Goal: Register for event/course

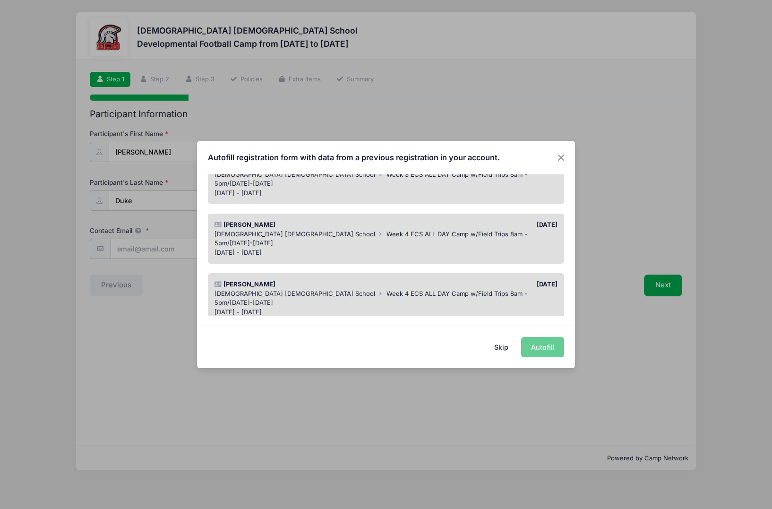
scroll to position [415, 0]
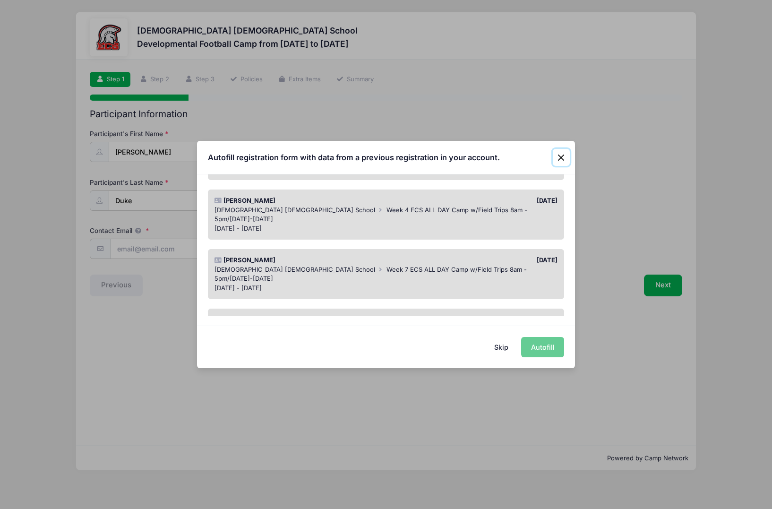
click at [560, 153] on button "Close" at bounding box center [560, 157] width 17 height 17
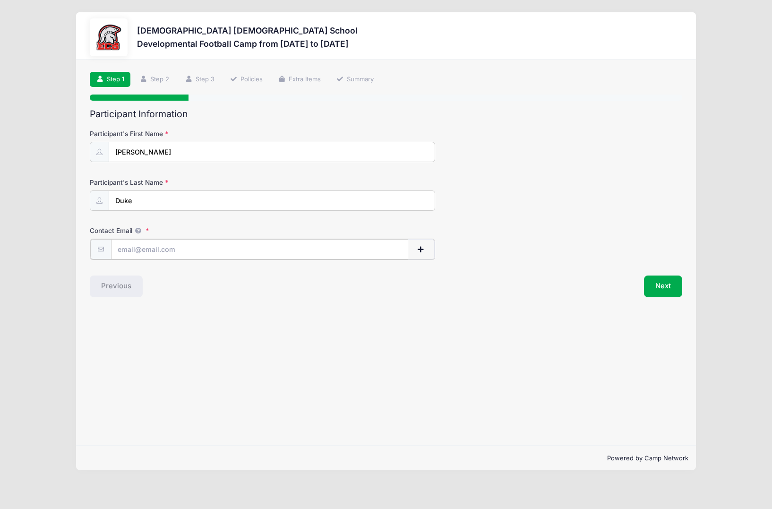
click at [167, 245] on input "Contact Email" at bounding box center [259, 249] width 297 height 20
type input "[EMAIL_ADDRESS][DOMAIN_NAME]"
click at [657, 289] on button "Next" at bounding box center [663, 285] width 38 height 22
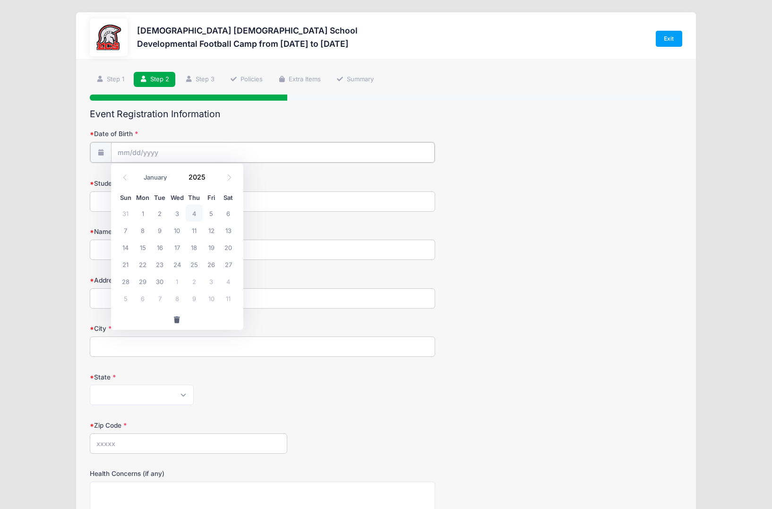
click at [170, 156] on input "Date of Birth" at bounding box center [273, 152] width 324 height 20
click at [166, 176] on select "January February March April May June July August September October November De…" at bounding box center [160, 177] width 42 height 12
select select "3"
click at [139, 171] on select "January February March April May June July August September October November De…" at bounding box center [160, 177] width 42 height 12
click at [210, 176] on span at bounding box center [211, 173] width 7 height 7
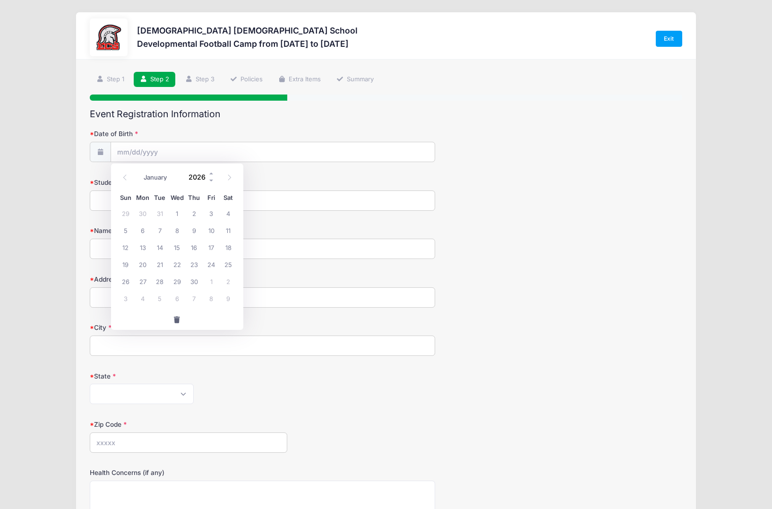
click at [188, 174] on input "2026" at bounding box center [199, 177] width 31 height 14
click at [195, 178] on input "2026" at bounding box center [199, 177] width 31 height 14
click at [206, 176] on input "2026" at bounding box center [199, 177] width 31 height 14
type input "2018"
click at [164, 211] on span "3" at bounding box center [159, 212] width 17 height 17
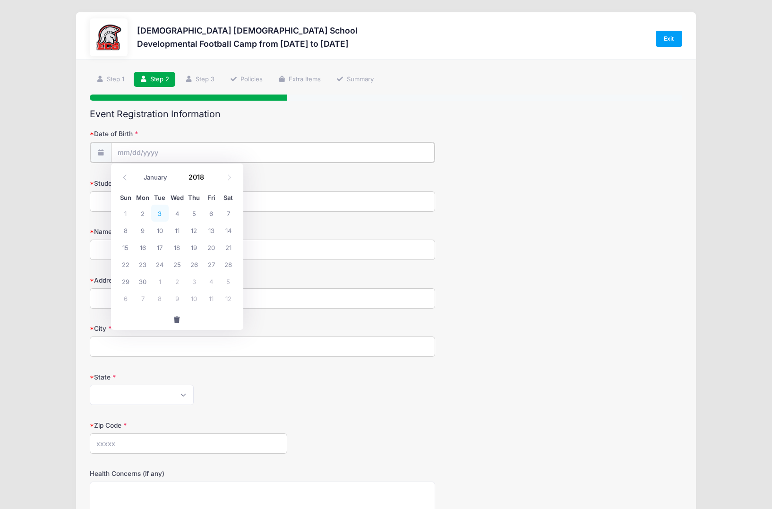
type input "[DATE]"
click at [145, 202] on input "Student's Current Grade" at bounding box center [262, 200] width 345 height 20
type input "1st"
type input "[PERSON_NAME]"
type input "[STREET_ADDRESS]"
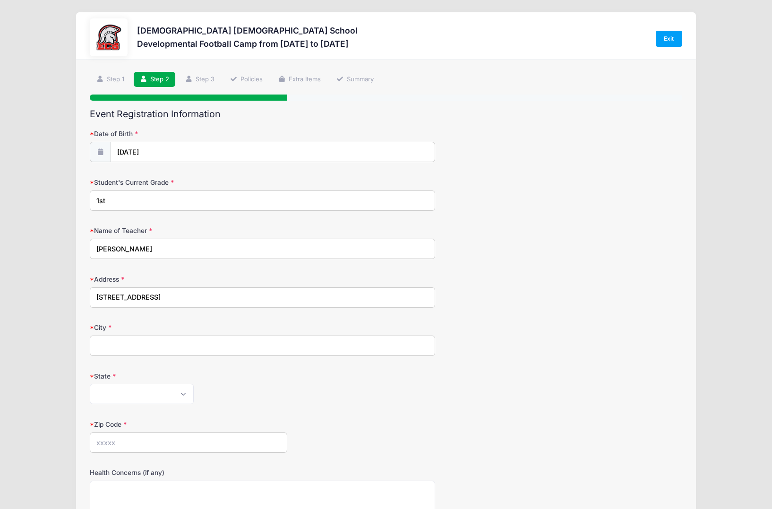
type input "[GEOGRAPHIC_DATA][PERSON_NAME]"
select select "FL"
type input "33908"
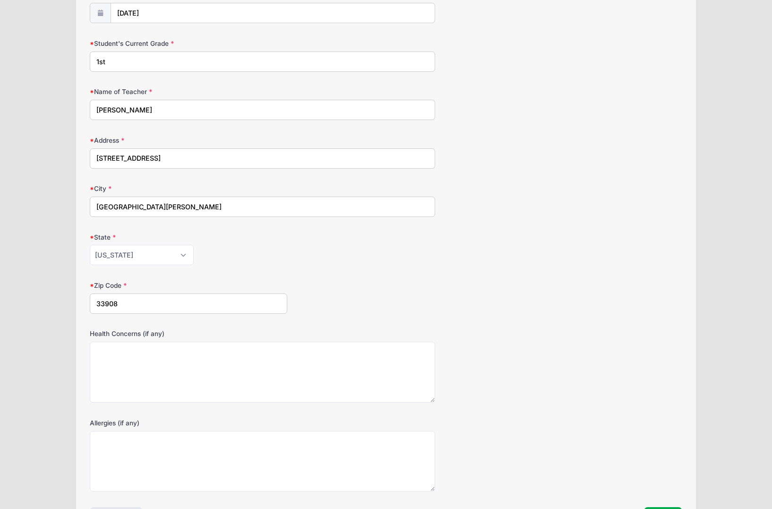
scroll to position [174, 0]
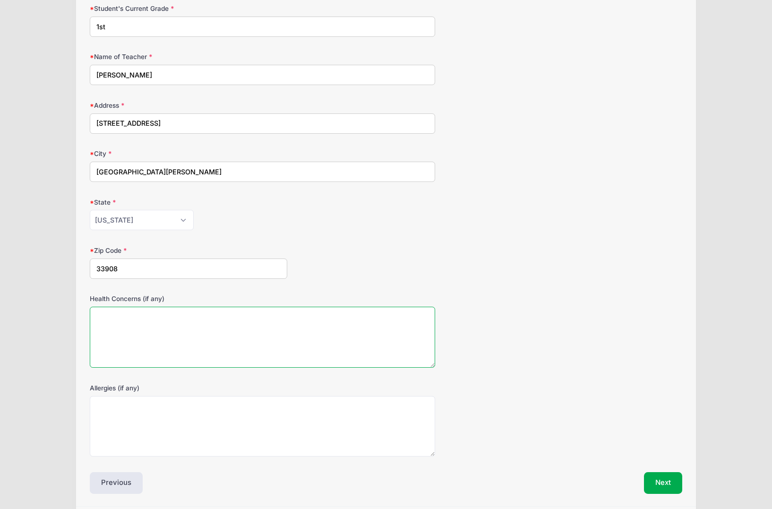
click at [156, 324] on textarea "Health Concerns (if any)" at bounding box center [262, 336] width 345 height 61
type textarea "na"
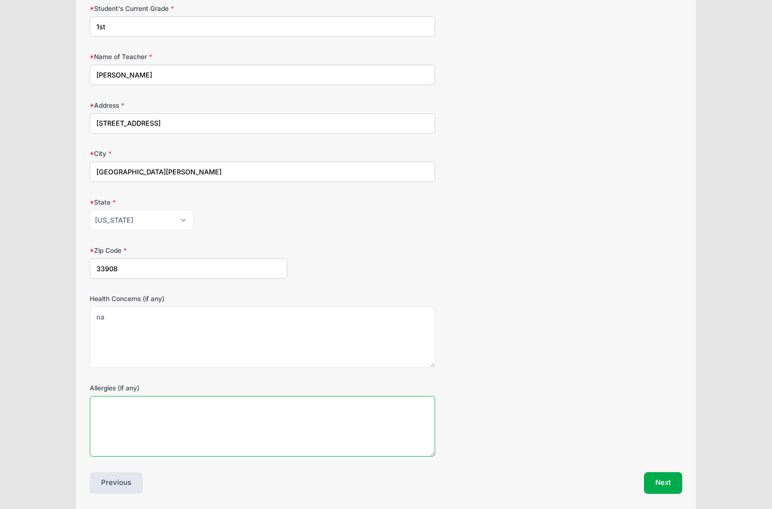
click at [149, 426] on textarea "Allergies (if any)" at bounding box center [262, 426] width 345 height 61
type textarea "na"
click at [661, 478] on button "Next" at bounding box center [663, 483] width 38 height 22
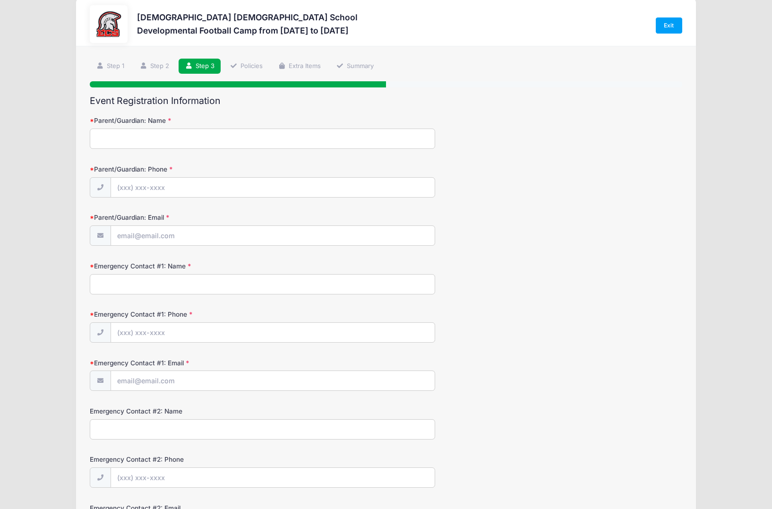
scroll to position [0, 0]
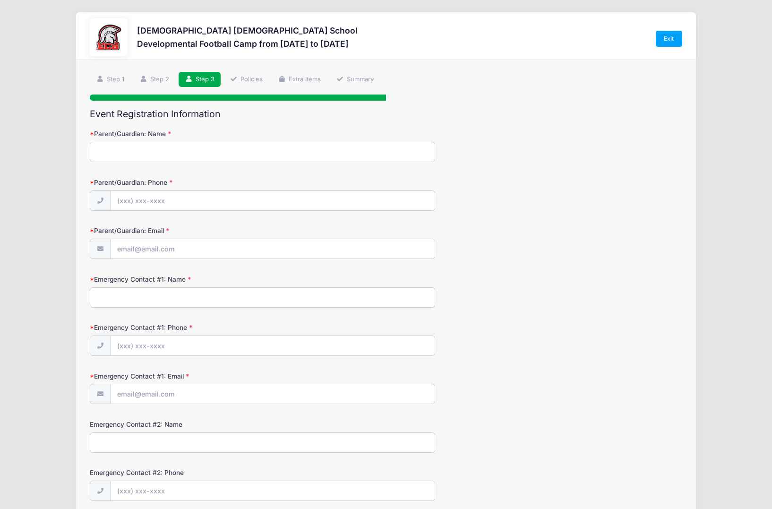
click at [126, 151] on input "Parent/Guardian: Name" at bounding box center [262, 152] width 345 height 20
type input "[PERSON_NAME]"
type input "[PHONE_NUMBER]"
type input "[EMAIL_ADDRESS][DOMAIN_NAME]"
type input "[PERSON_NAME]"
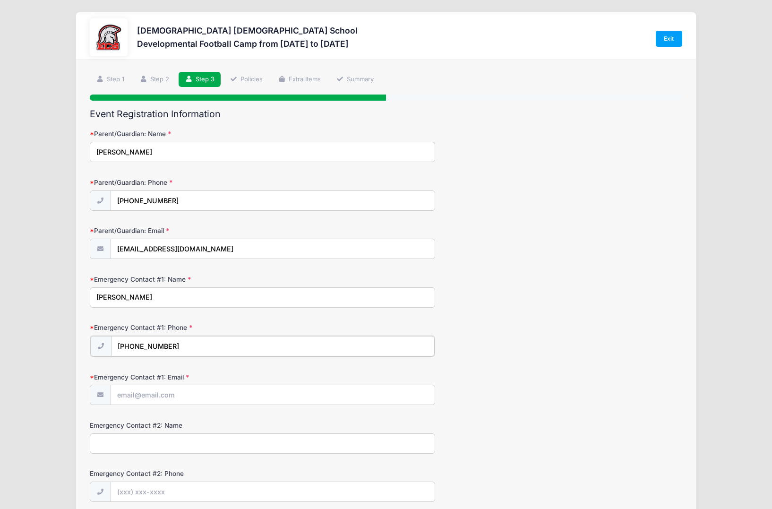
type input "[PHONE_NUMBER]"
type input "[EMAIL_ADDRESS][DOMAIN_NAME]"
type input "[PERSON_NAME]"
type input "[PHONE_NUMBER]"
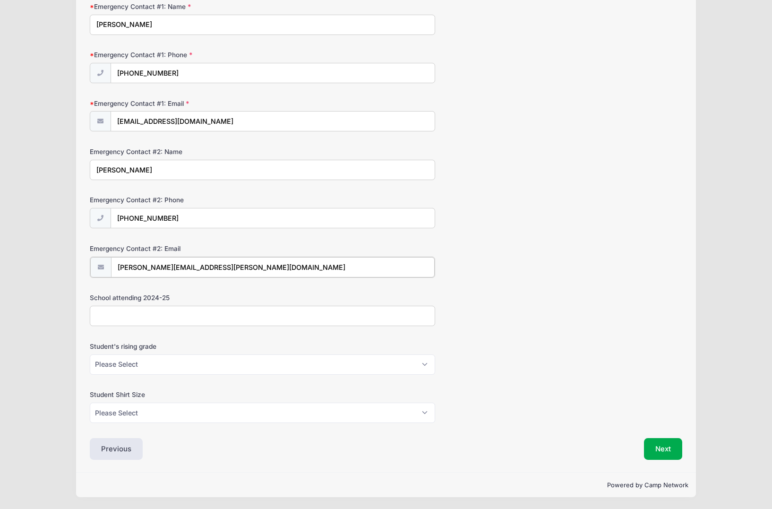
type input "[PERSON_NAME][EMAIL_ADDRESS][PERSON_NAME][DOMAIN_NAME]"
type input "ECS"
click at [190, 363] on select "Please Select K5 1st 2nd 3rd 4th 5th 6th 7th 8th" at bounding box center [262, 365] width 345 height 20
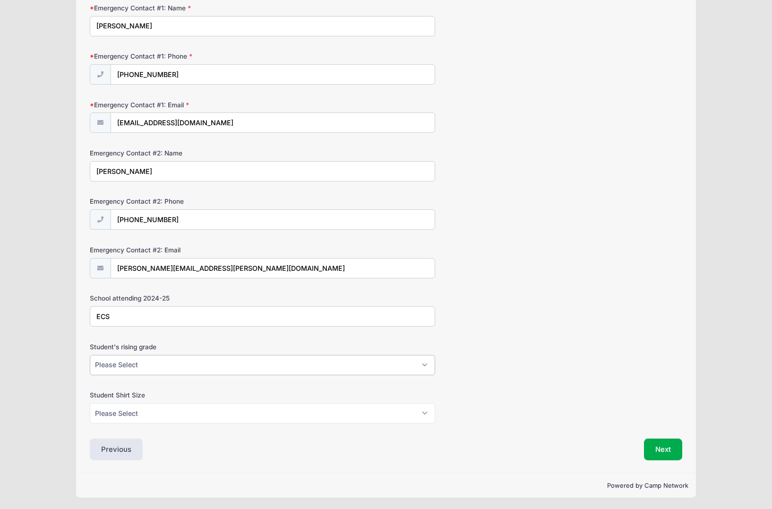
select select "1st"
click at [90, 355] on select "Please Select K5 1st 2nd 3rd 4th 5th 6th 7th 8th" at bounding box center [262, 365] width 345 height 20
click at [165, 414] on select "Please Select XS S M L XL XXL" at bounding box center [262, 413] width 345 height 20
select select "XS"
click at [90, 403] on select "Please Select XS S M L XL XXL" at bounding box center [262, 413] width 345 height 20
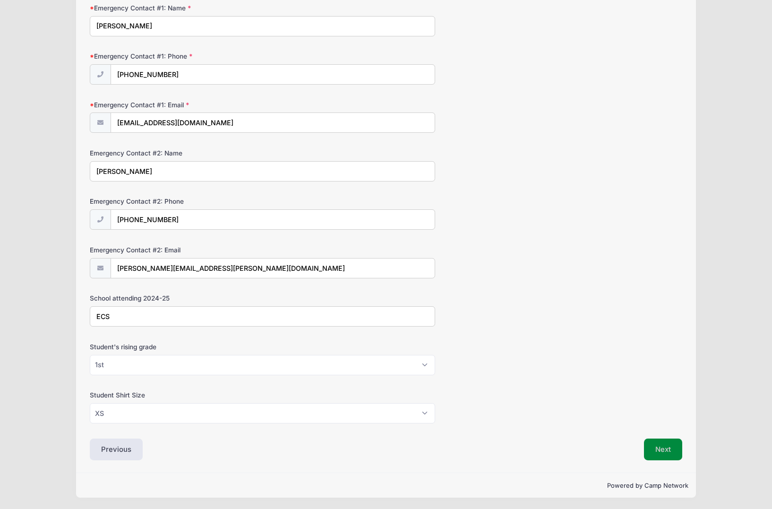
click at [665, 452] on button "Next" at bounding box center [663, 449] width 38 height 22
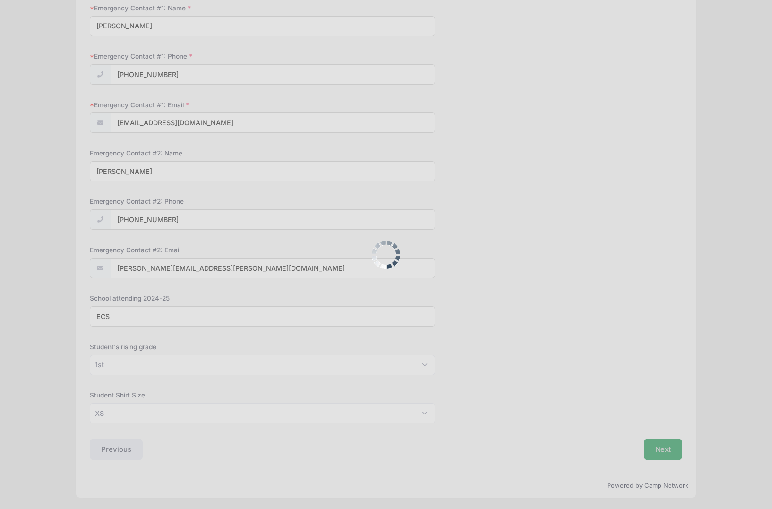
scroll to position [0, 0]
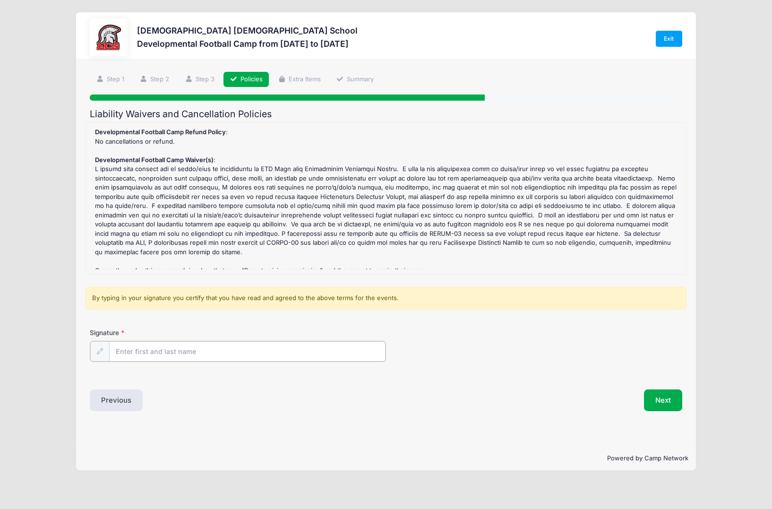
click at [266, 355] on input "Signature" at bounding box center [247, 351] width 276 height 20
type input "[PERSON_NAME]"
click at [654, 396] on button "Next" at bounding box center [663, 399] width 38 height 22
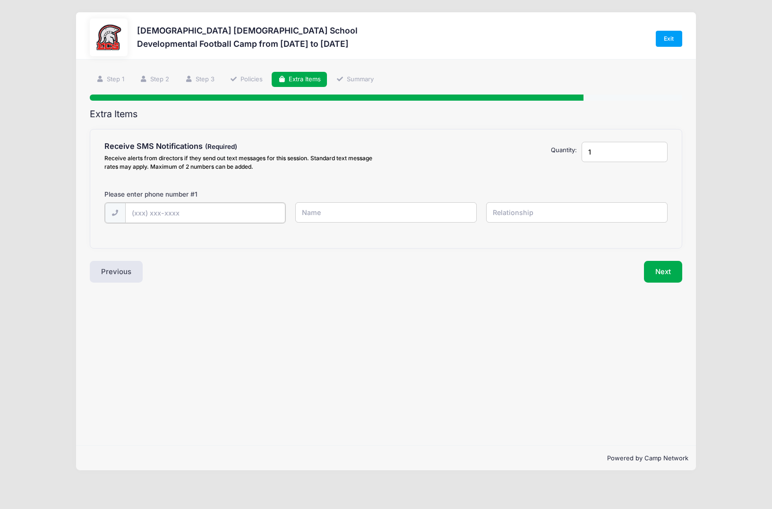
click at [203, 206] on input "text" at bounding box center [205, 213] width 160 height 20
type input "[PHONE_NUMBER]"
type input "[PERSON_NAME]"
type input "Mom"
click at [676, 266] on button "Next" at bounding box center [663, 271] width 38 height 22
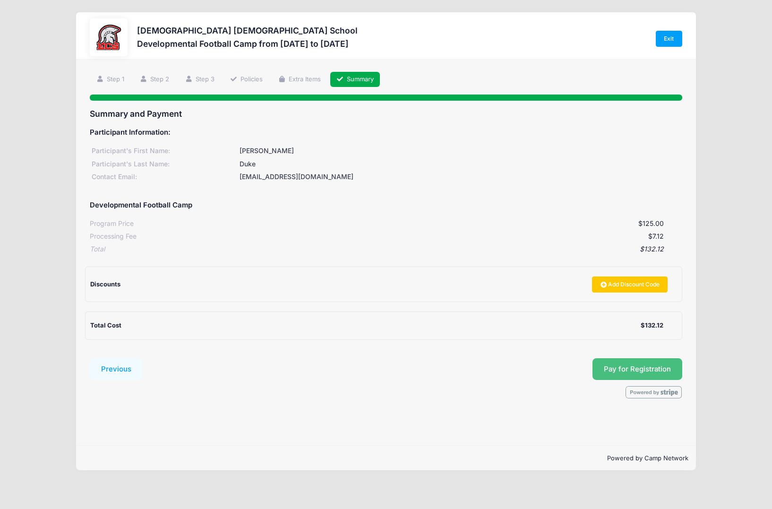
click at [659, 367] on button "Pay for Registration" at bounding box center [637, 369] width 90 height 22
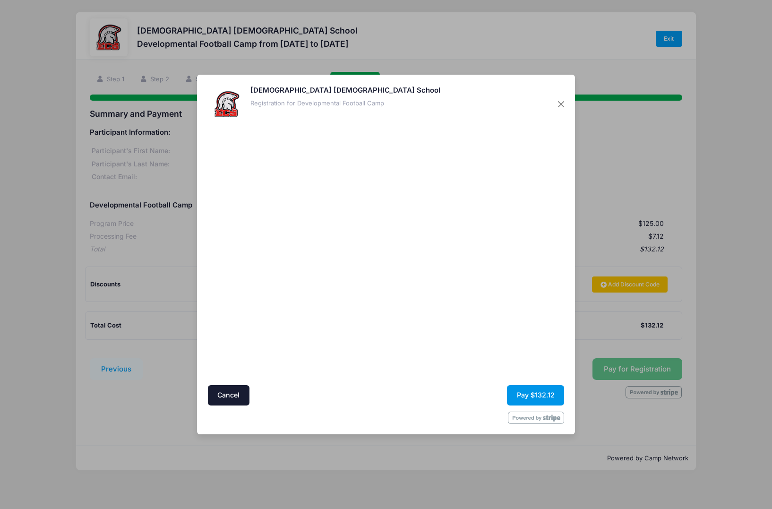
click at [544, 392] on button "Pay $132.12" at bounding box center [535, 395] width 57 height 20
